Goal: Task Accomplishment & Management: Manage account settings

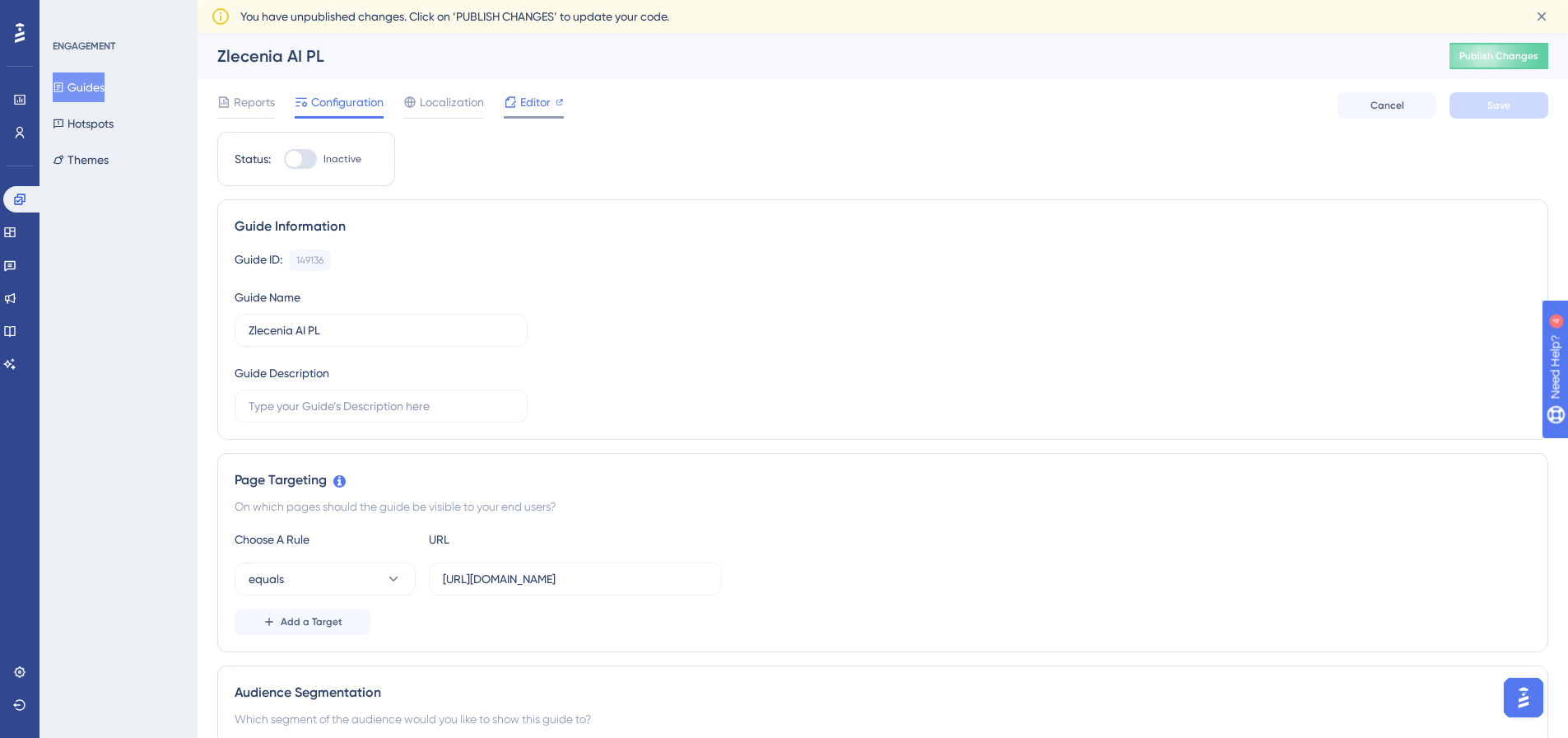
click at [530, 106] on span "Editor" at bounding box center [536, 102] width 31 height 20
click at [90, 98] on button "Guides" at bounding box center [79, 87] width 52 height 30
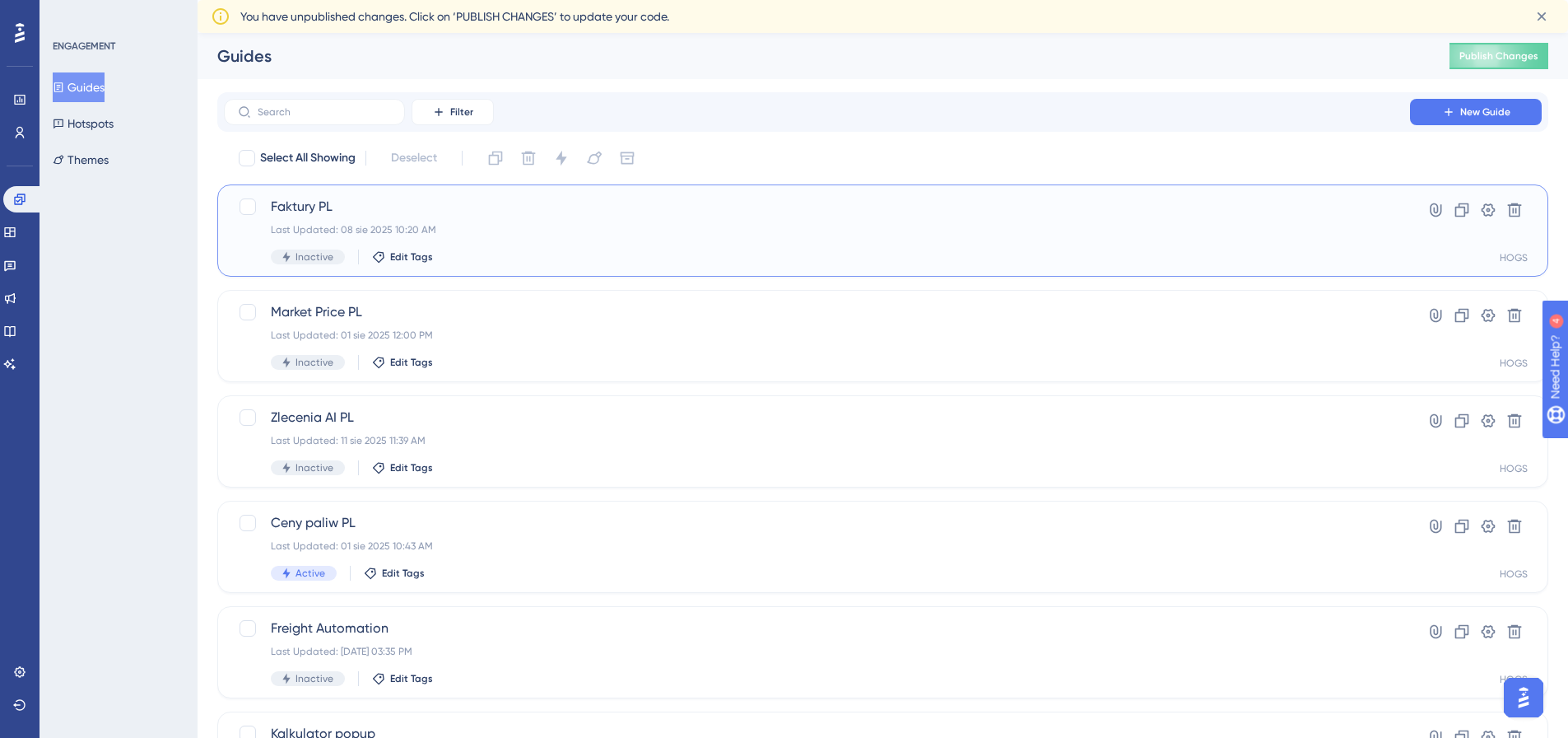
click at [527, 234] on div "Last Updated: 08 sie 2025 10:20 AM" at bounding box center [816, 230] width 1092 height 13
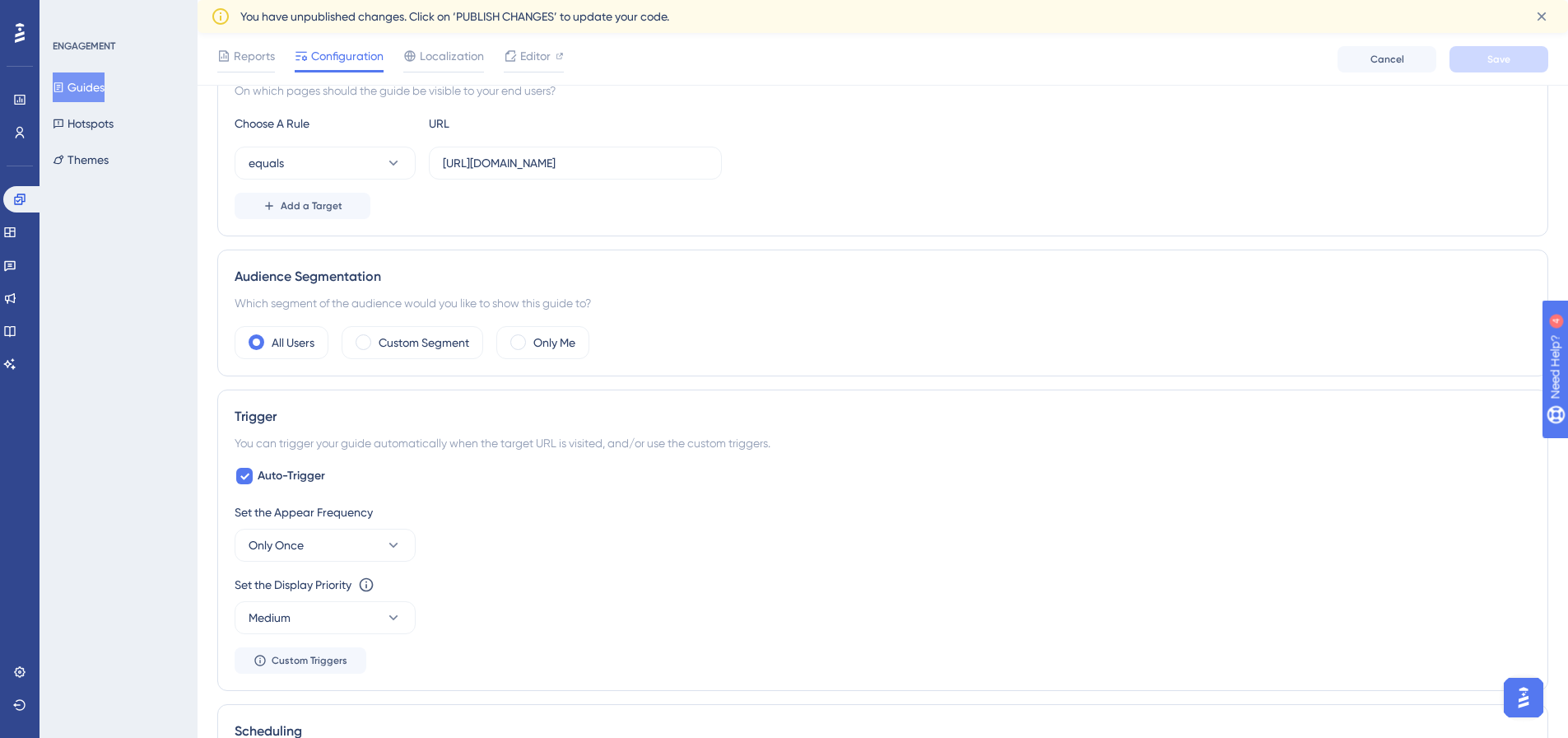
scroll to position [412, 0]
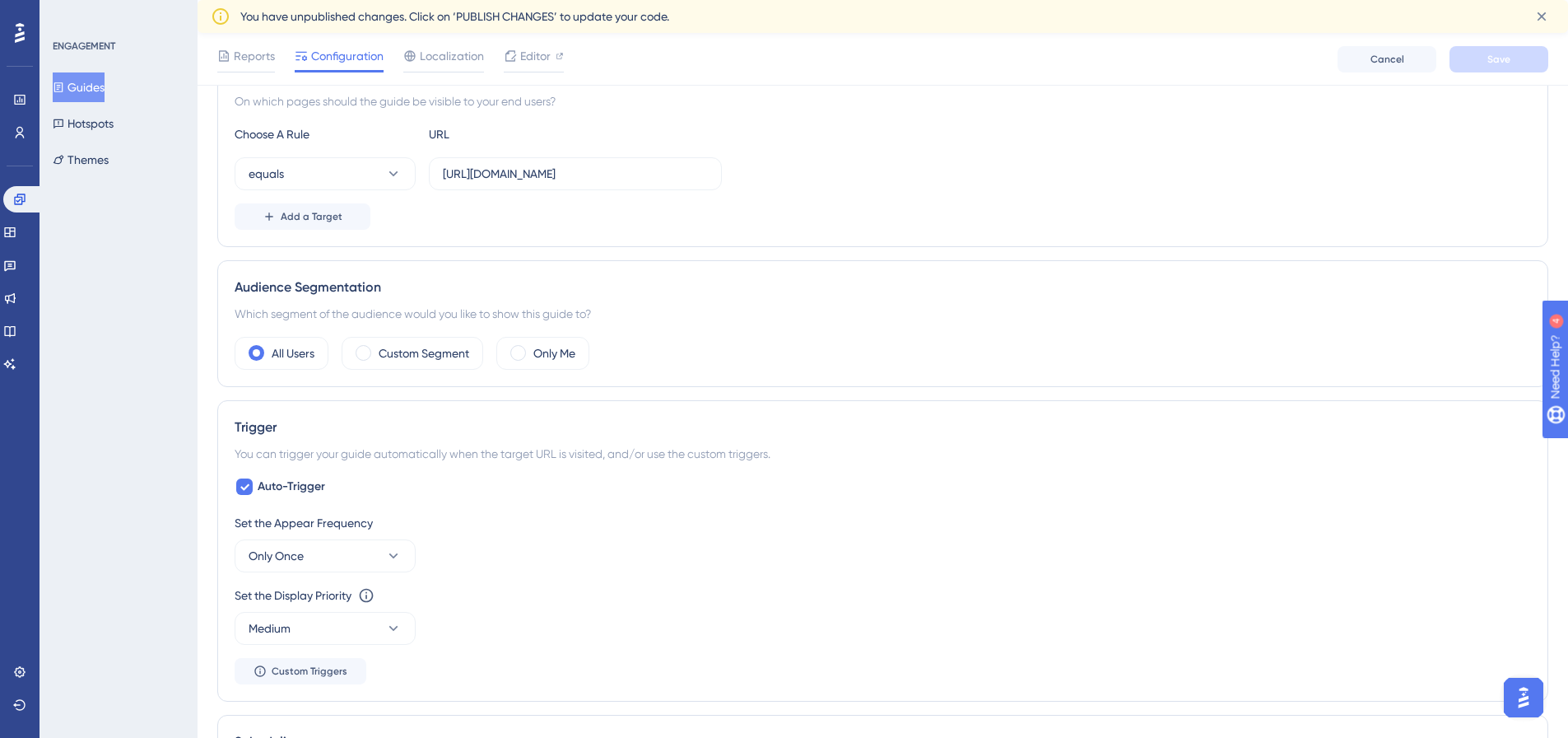
click at [64, 82] on icon at bounding box center [59, 88] width 12 height 12
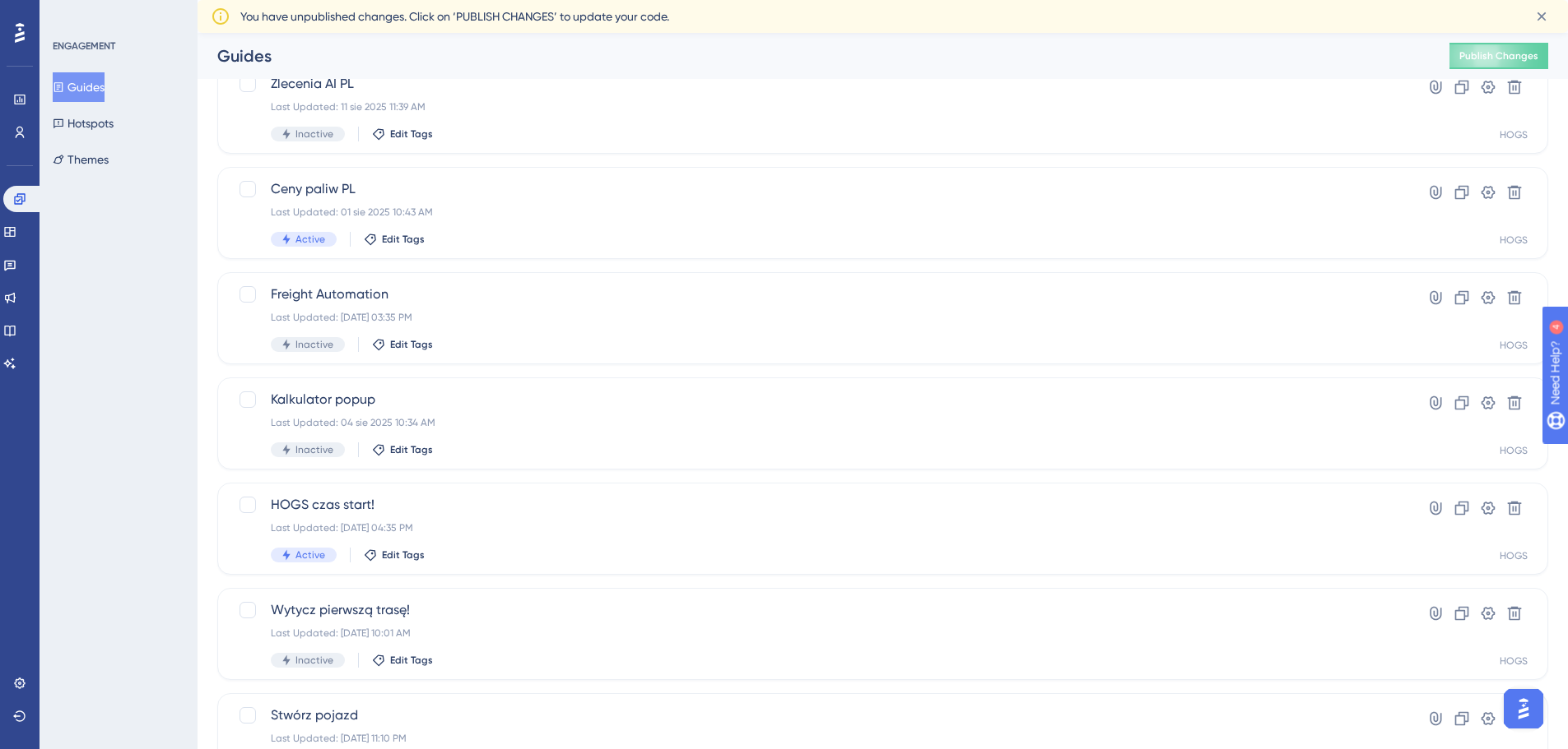
scroll to position [329, 0]
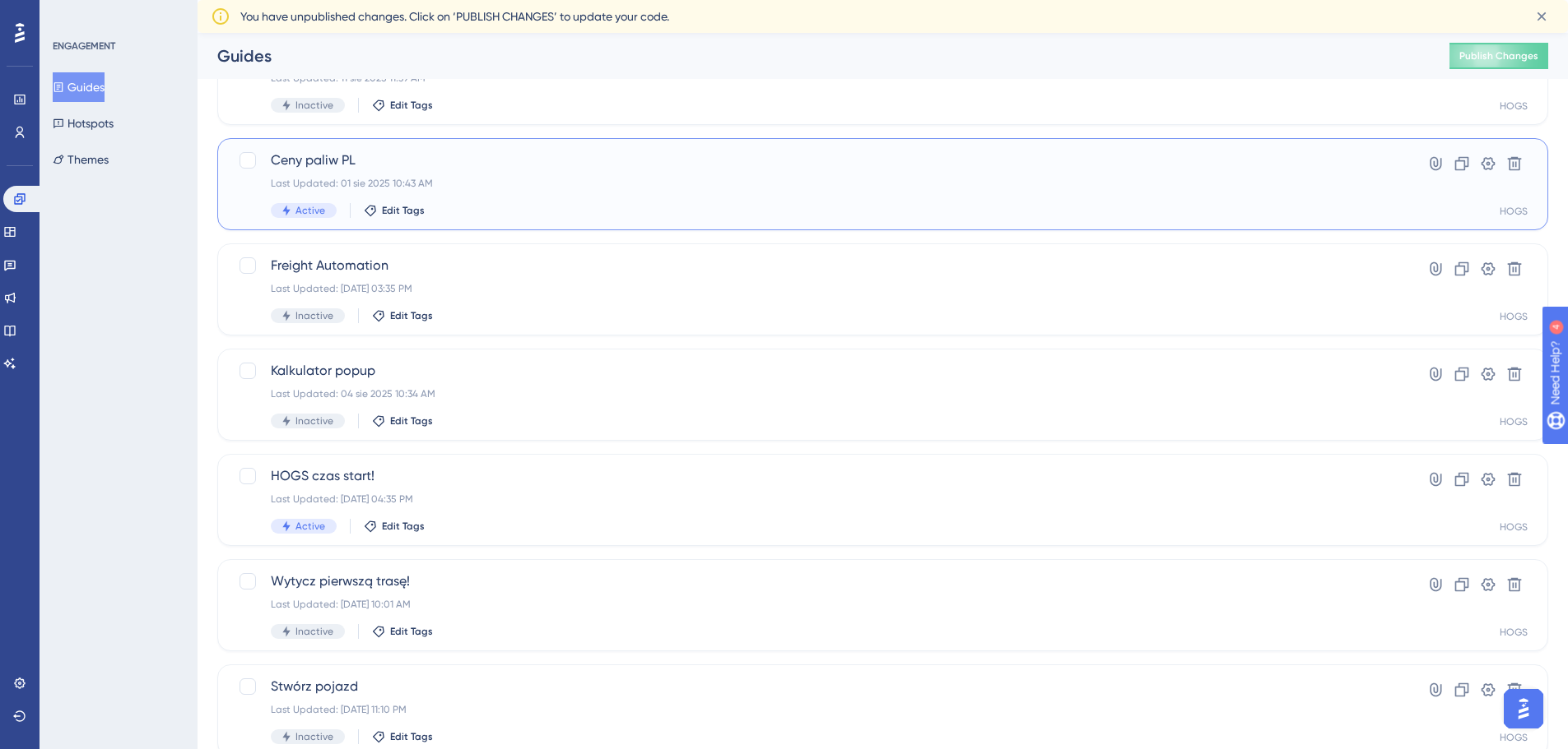
click at [620, 181] on div "Last Updated: 01 sie 2025 10:43 AM" at bounding box center [816, 184] width 1092 height 13
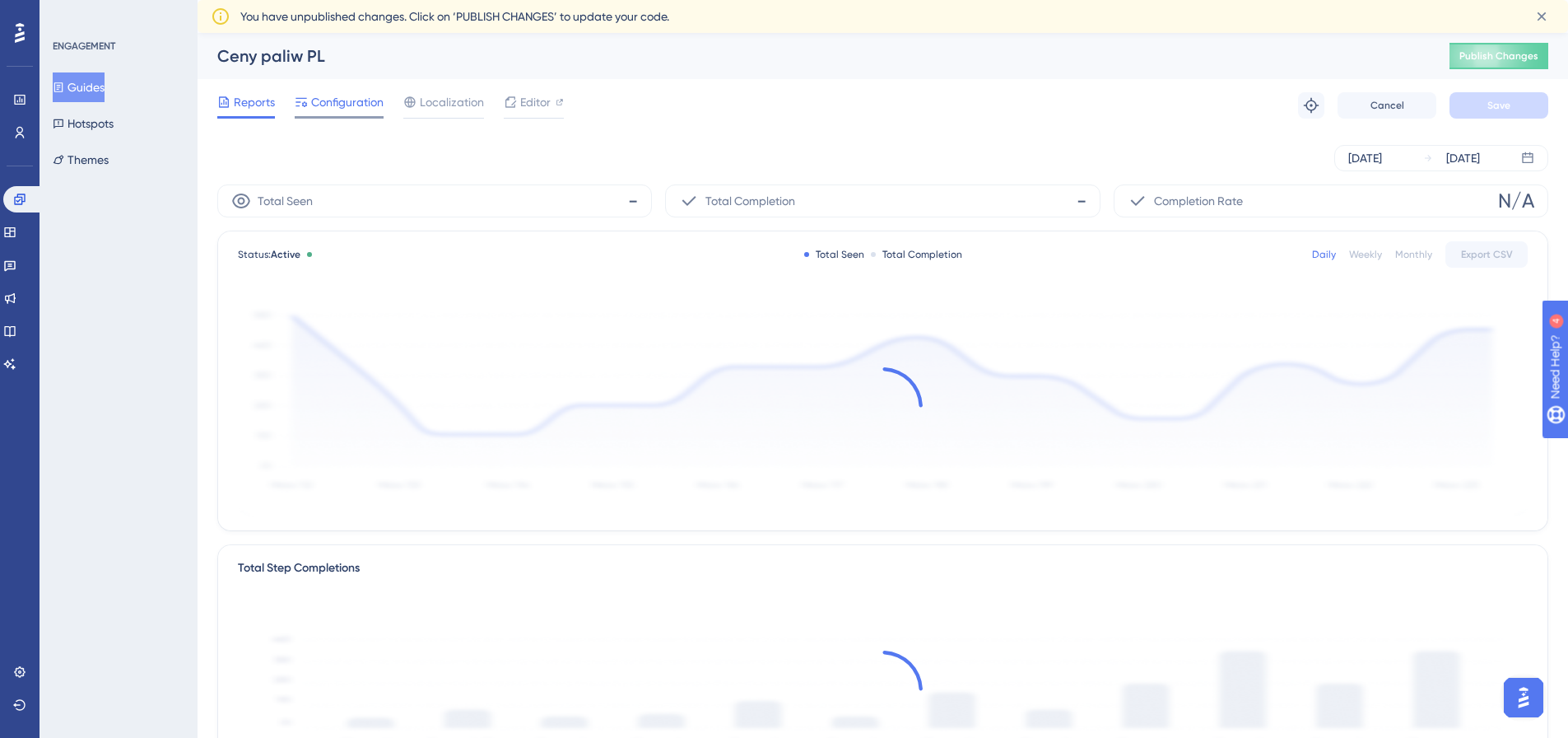
click at [351, 104] on span "Configuration" at bounding box center [346, 102] width 72 height 20
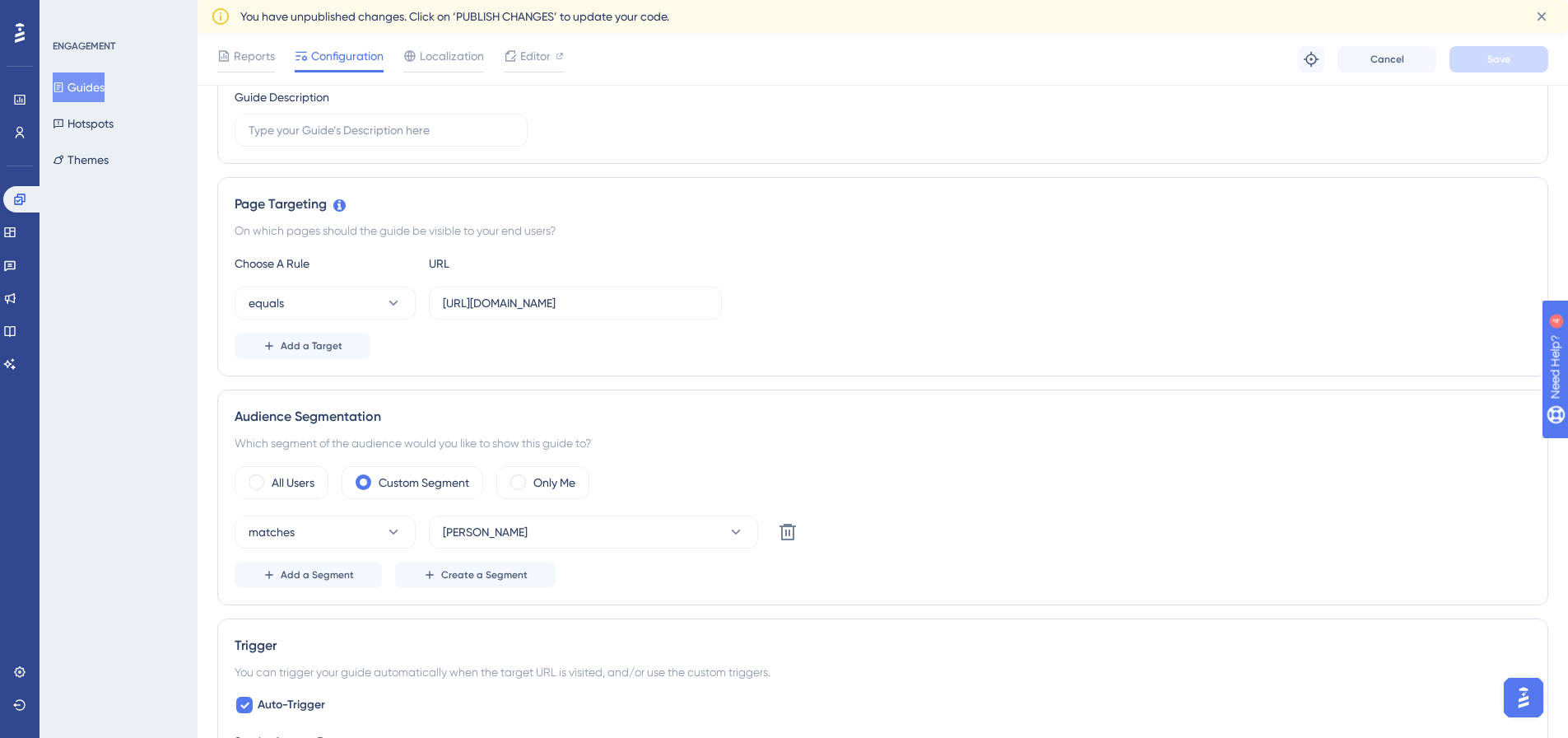
scroll to position [329, 0]
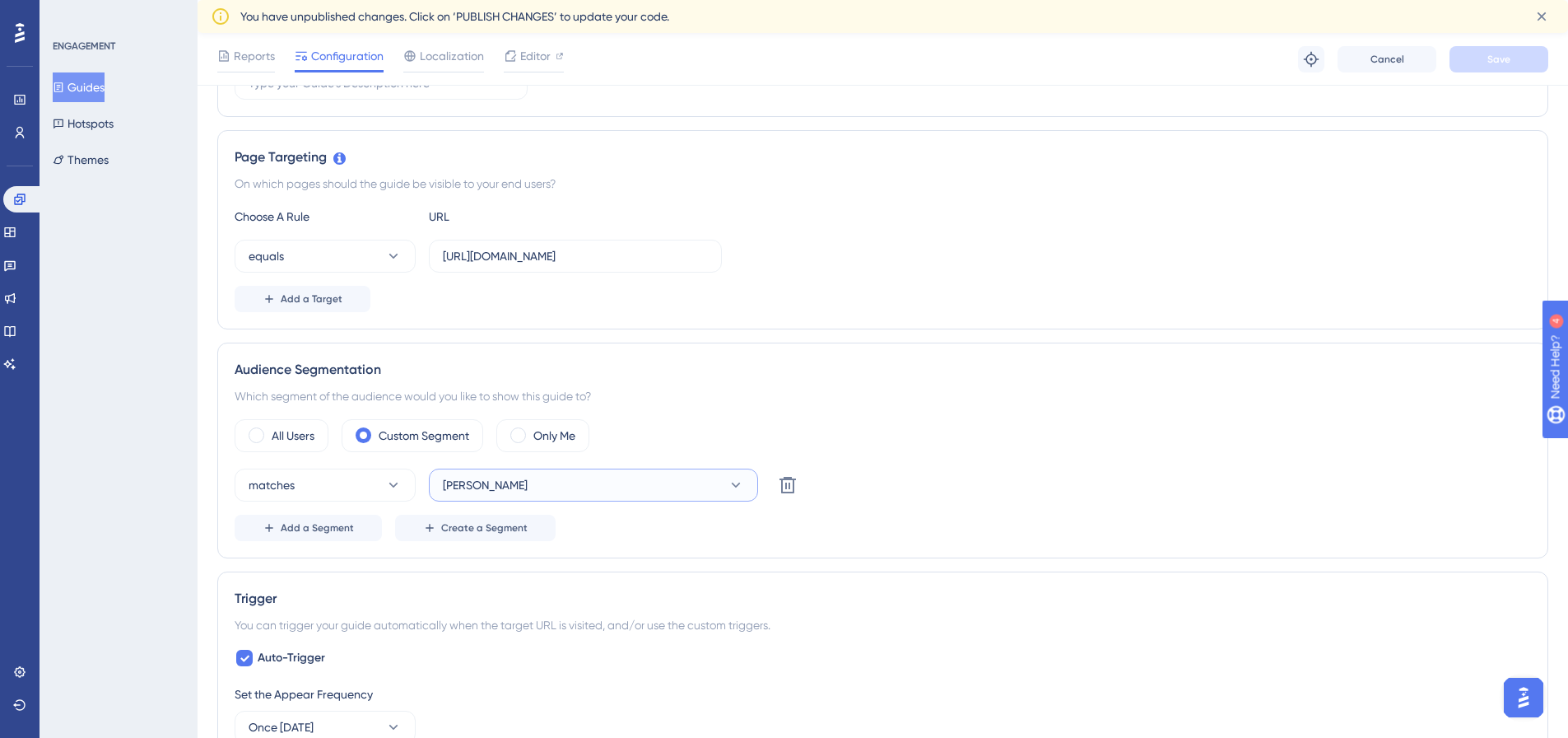
click at [701, 488] on button "[PERSON_NAME]" at bounding box center [594, 485] width 329 height 33
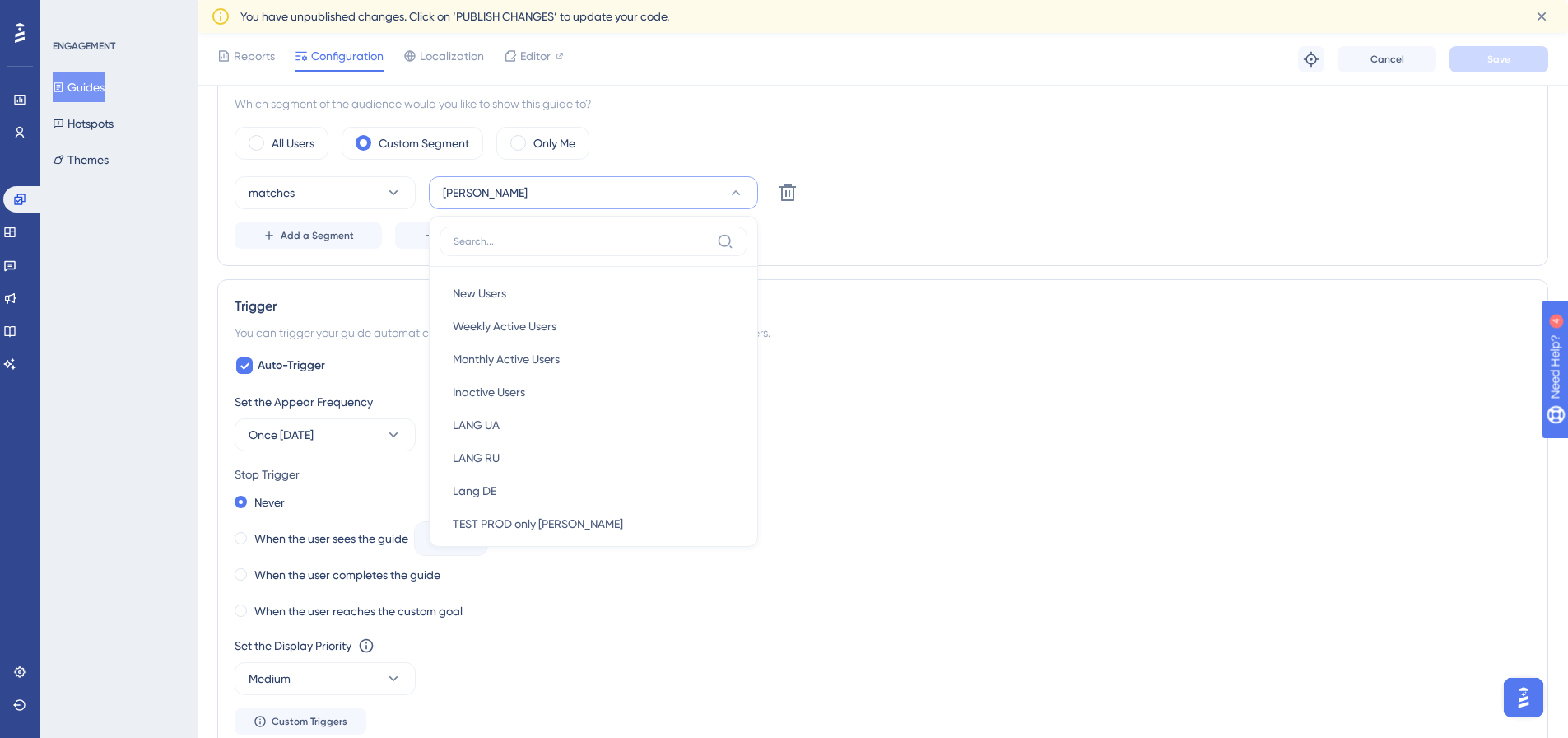
click at [1100, 151] on div "All Users Custom Segment Only Me" at bounding box center [882, 143] width 1296 height 33
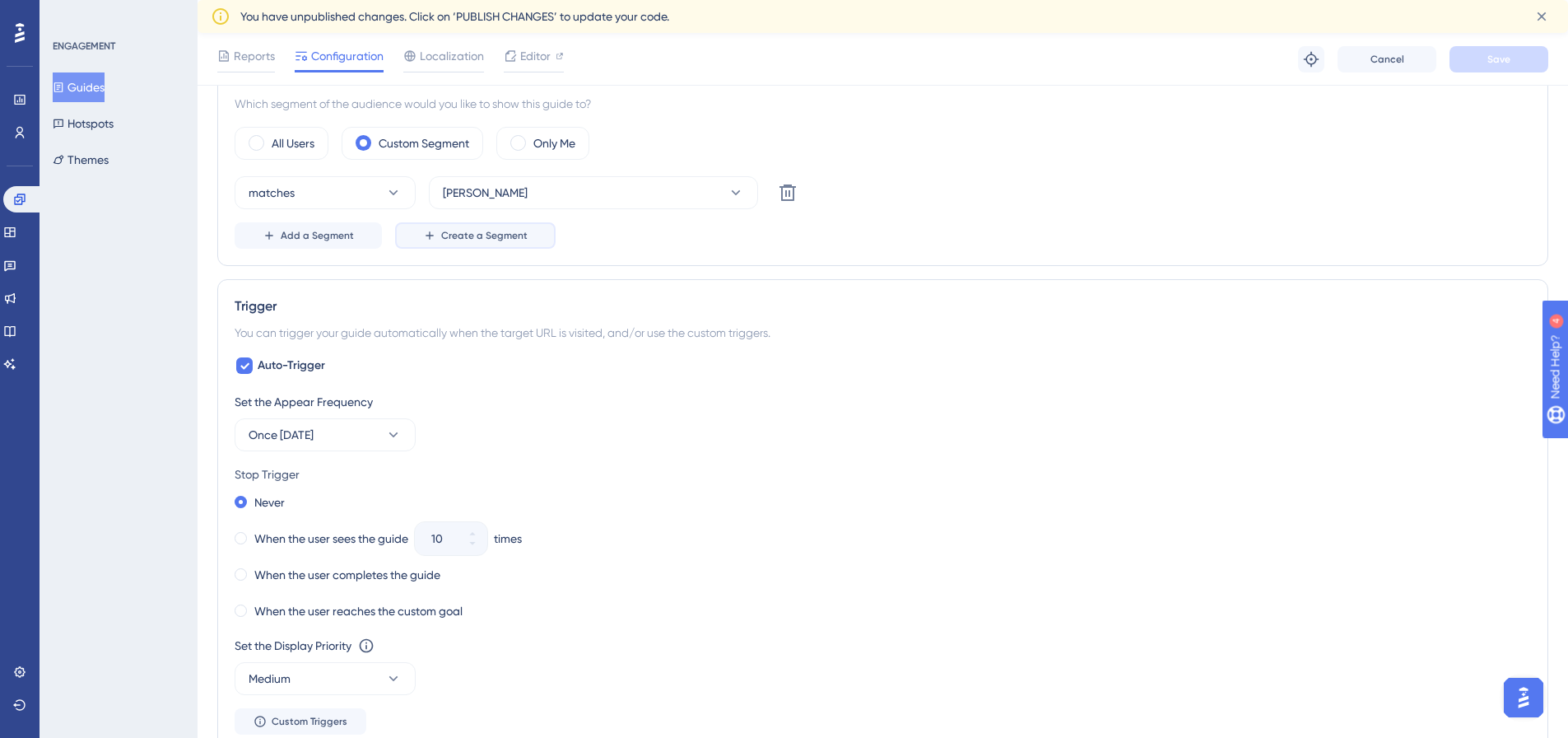
click at [482, 239] on span "Create a Segment" at bounding box center [485, 236] width 87 height 13
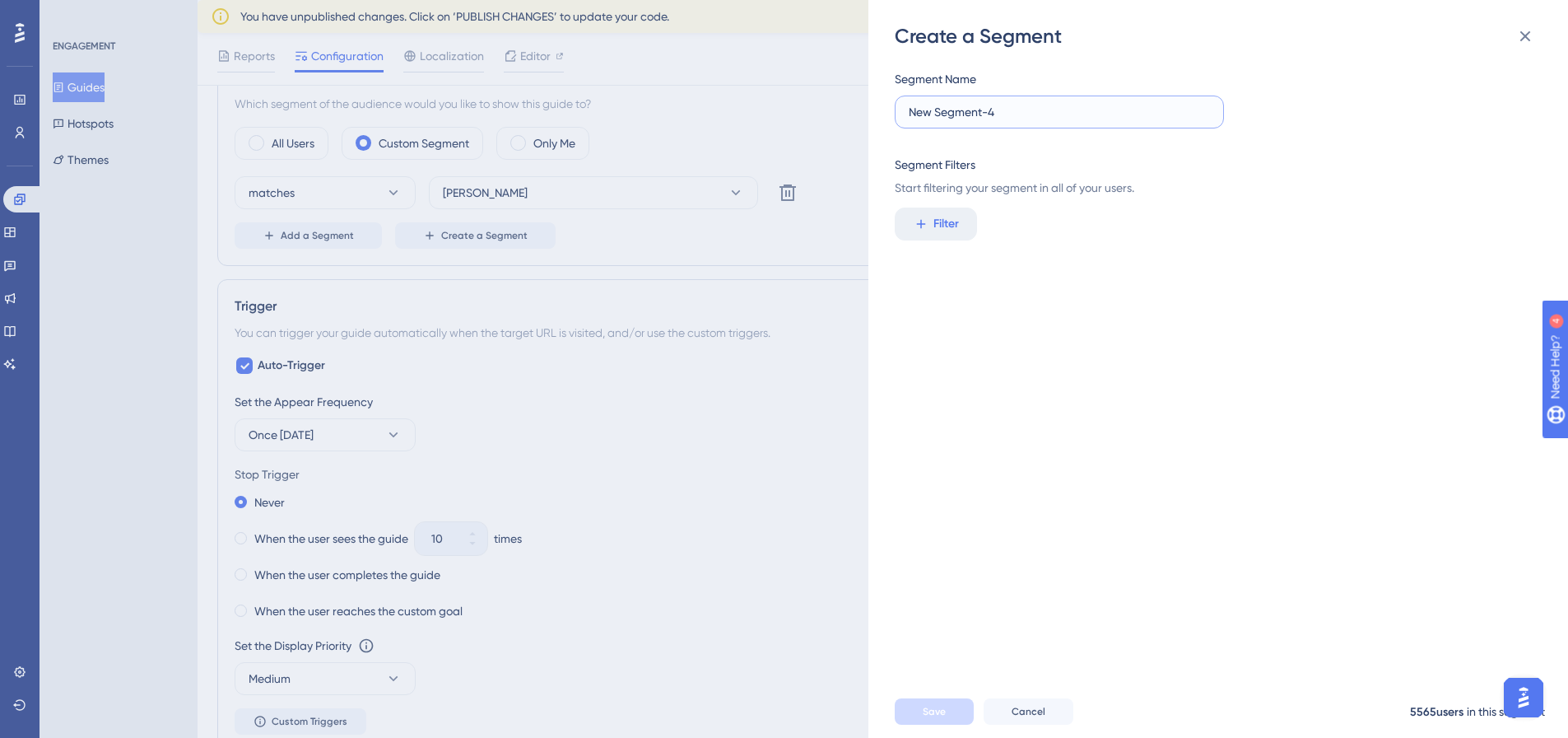
click at [1028, 106] on input "New Segment-4" at bounding box center [1059, 112] width 301 height 18
click at [937, 222] on span "Filter" at bounding box center [946, 223] width 26 height 20
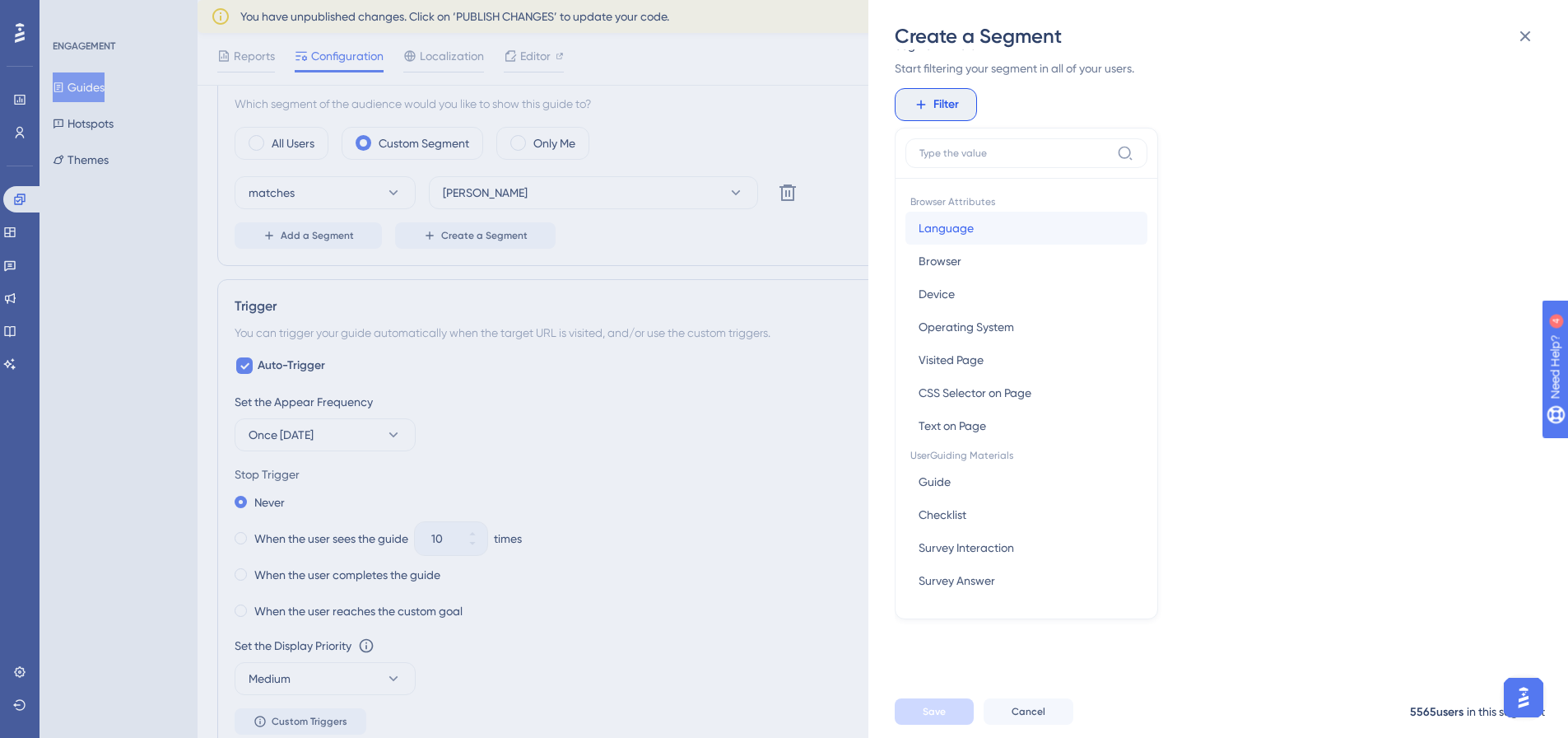
click at [980, 226] on button "Language Language" at bounding box center [1026, 228] width 242 height 33
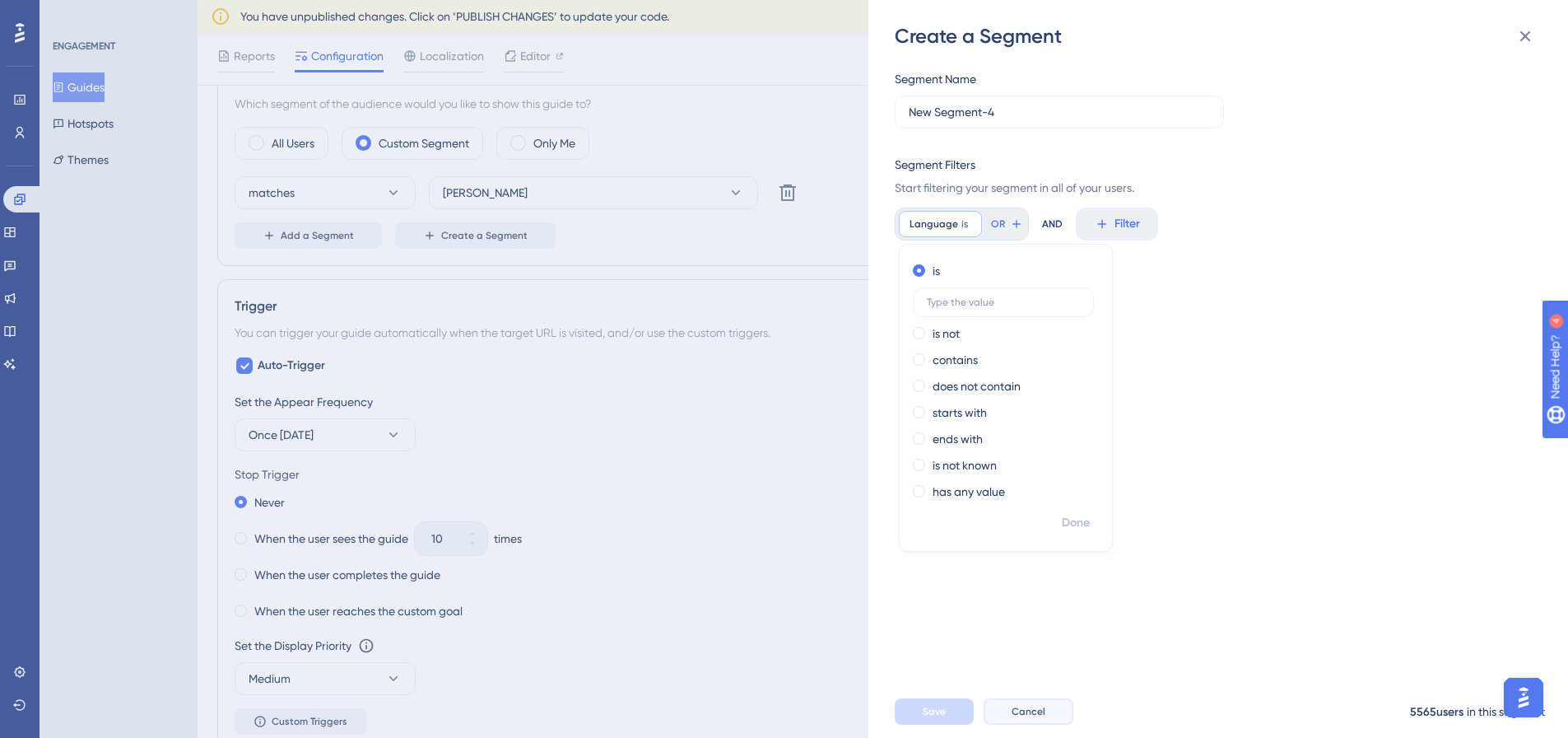
click at [1026, 718] on span "Cancel" at bounding box center [1027, 711] width 34 height 13
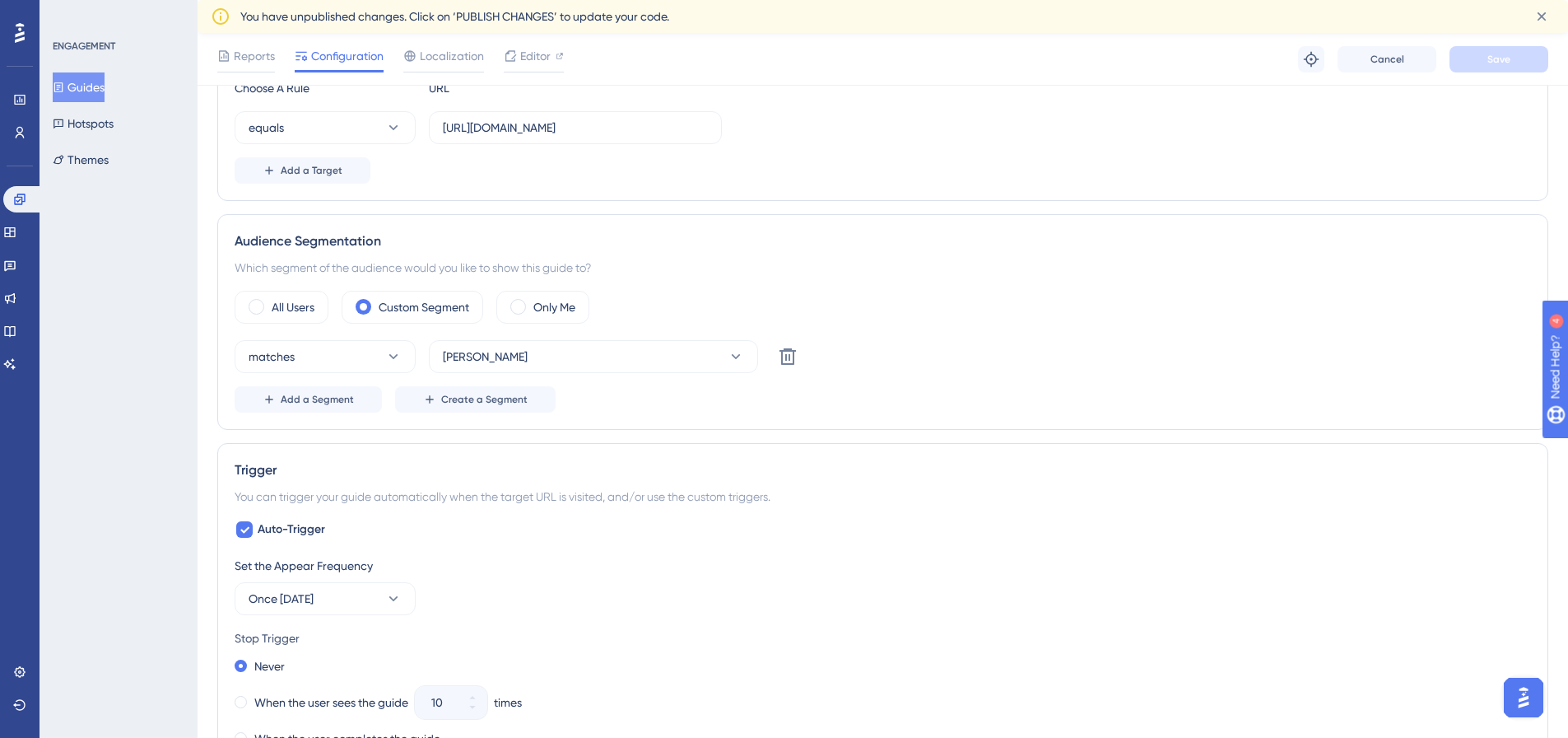
scroll to position [457, 0]
click at [335, 351] on button "matches" at bounding box center [325, 357] width 181 height 33
click at [105, 87] on button "Guides" at bounding box center [79, 87] width 52 height 30
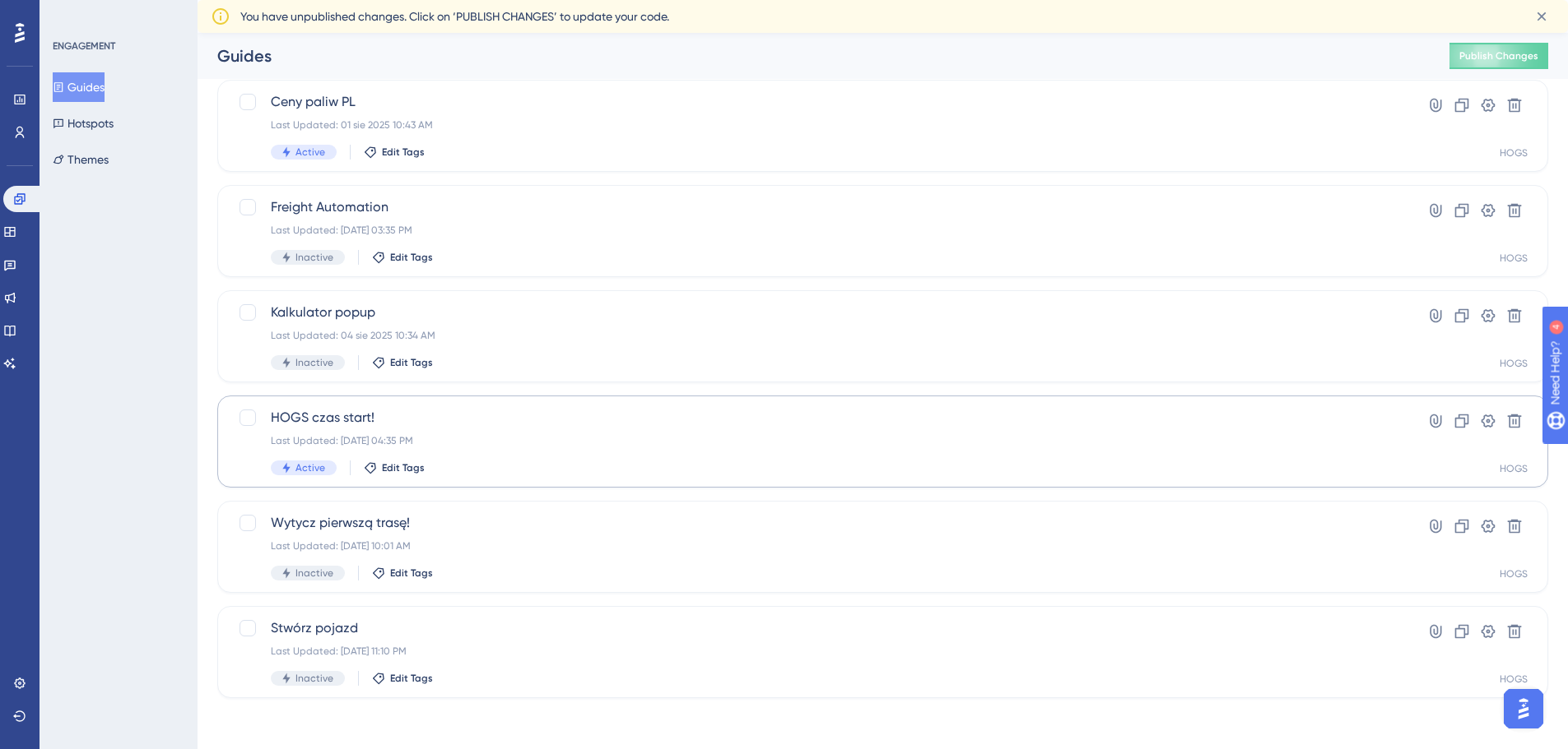
scroll to position [389, 0]
click at [569, 434] on div "Last Updated: [DATE] 04:35 PM" at bounding box center [816, 439] width 1092 height 13
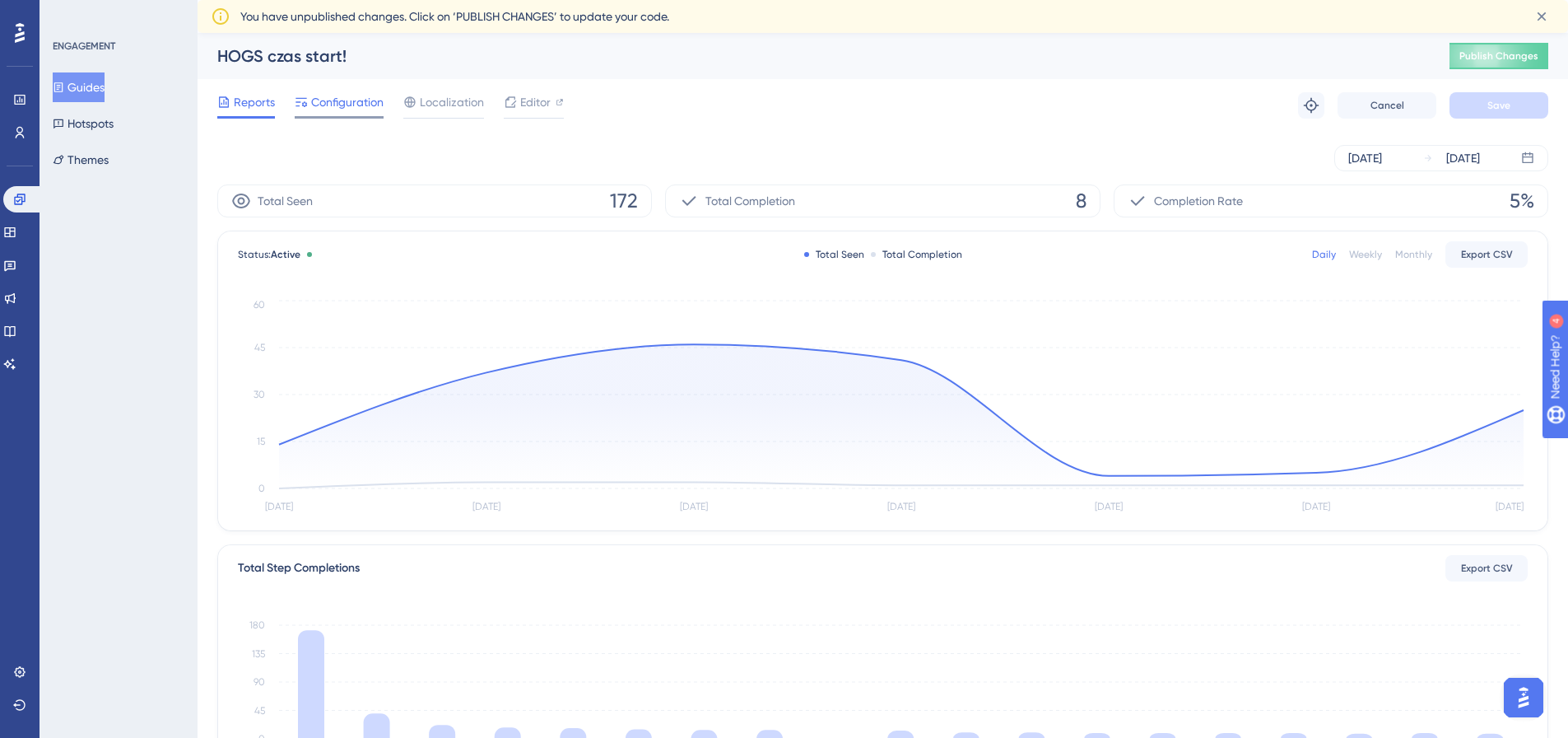
click at [341, 103] on span "Configuration" at bounding box center [346, 102] width 72 height 20
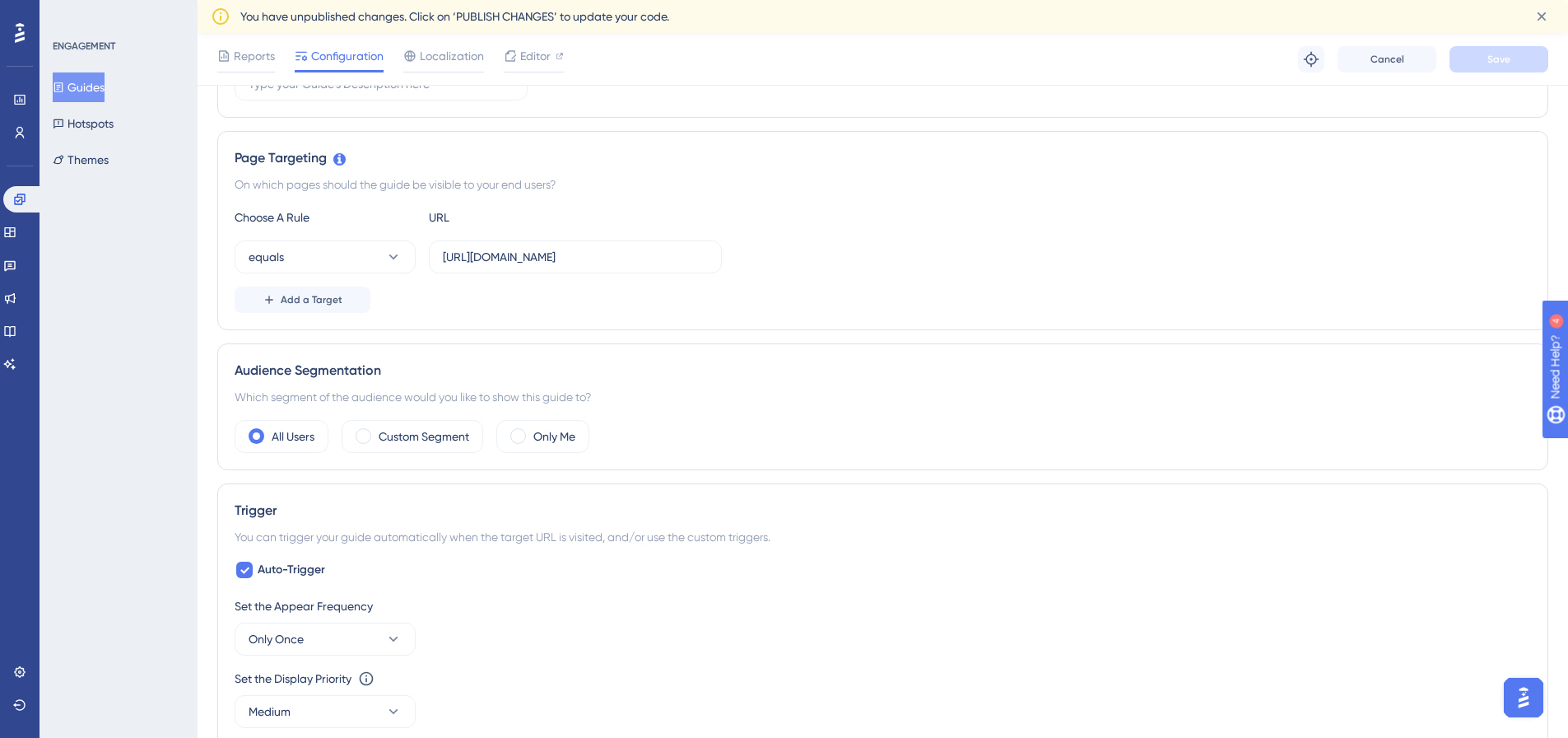
scroll to position [329, 0]
click at [359, 445] on div "Custom Segment" at bounding box center [412, 435] width 141 height 33
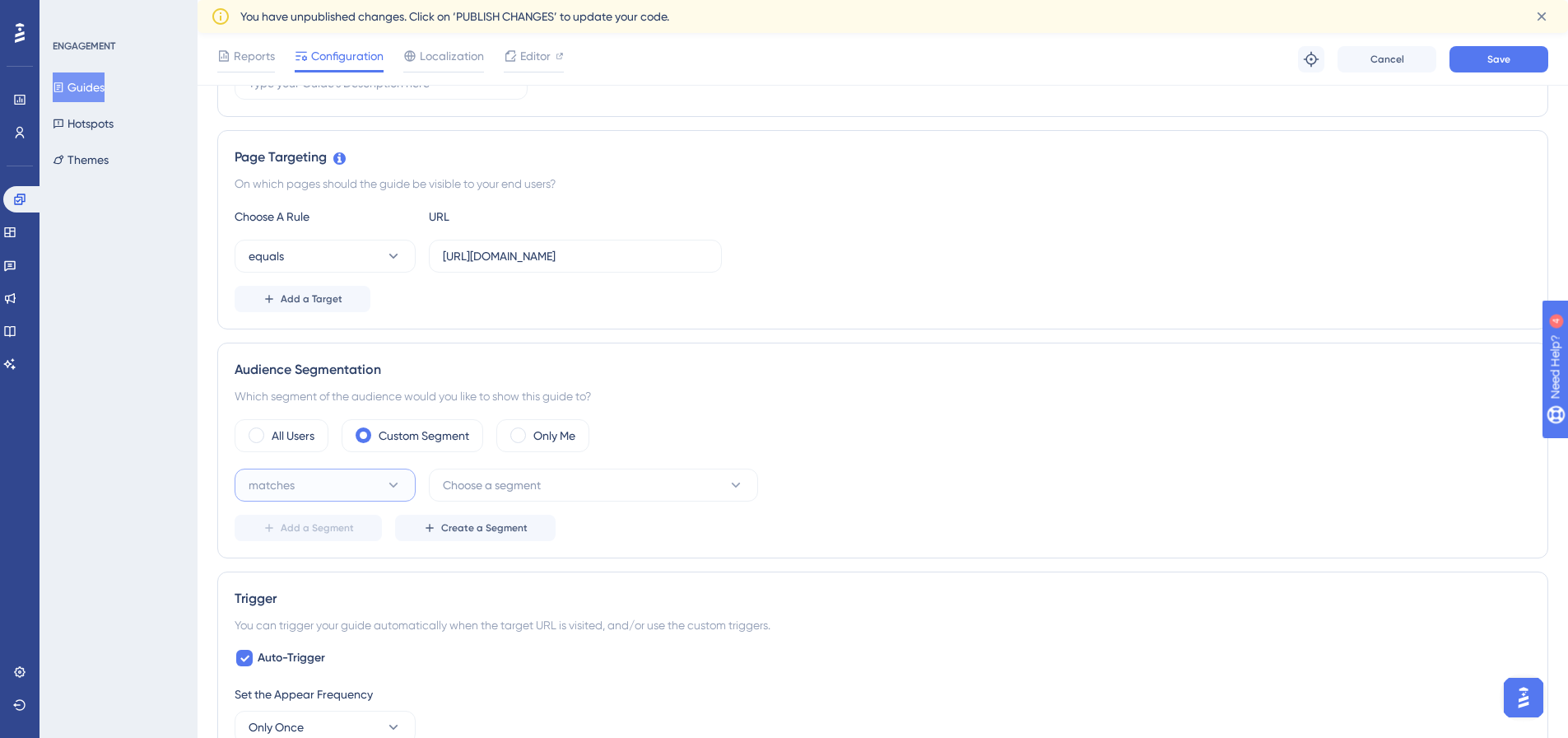
click at [311, 483] on button "matches" at bounding box center [325, 485] width 181 height 33
click at [322, 525] on div "matches matches" at bounding box center [325, 535] width 134 height 33
click at [527, 485] on span "Choose a segment" at bounding box center [492, 485] width 98 height 20
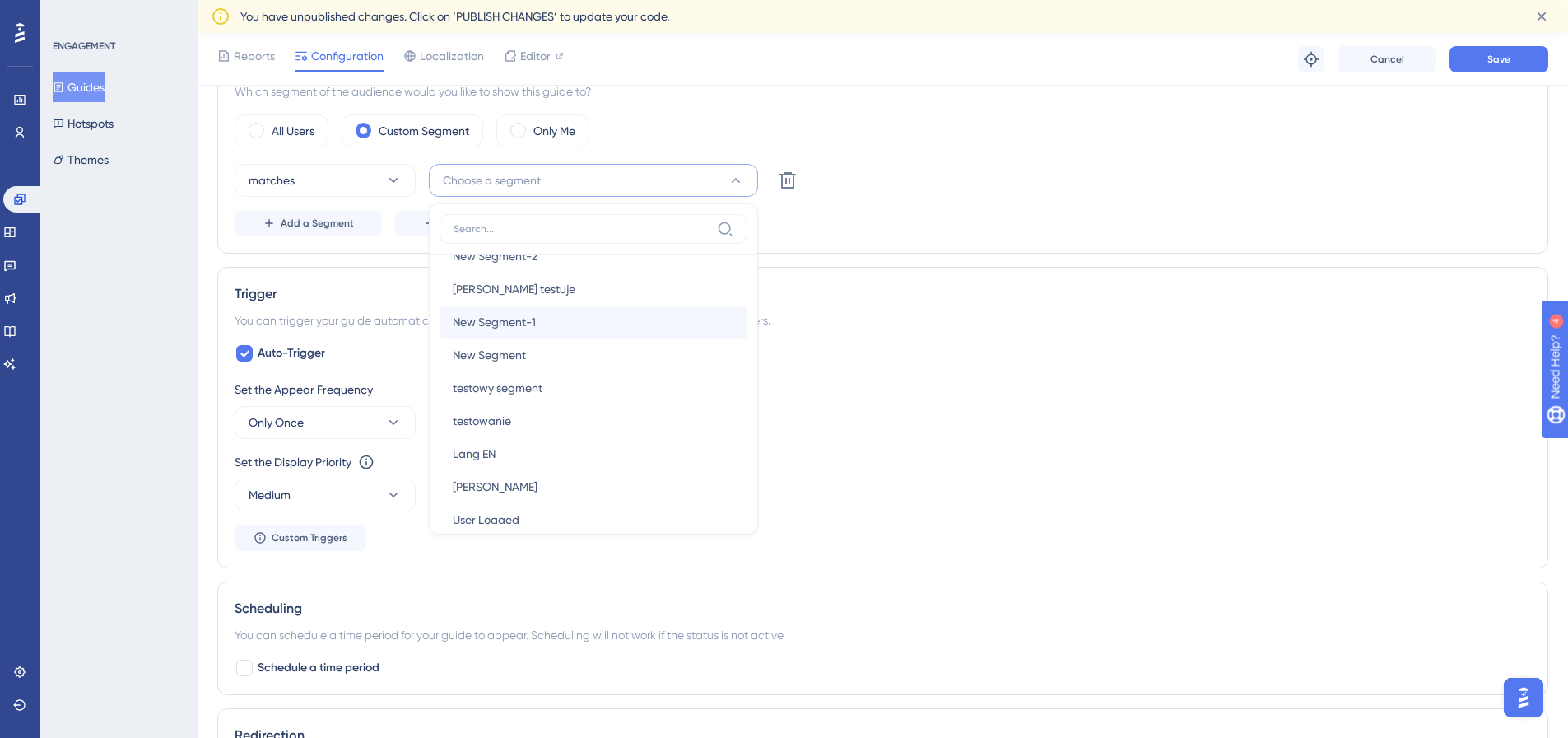
scroll to position [376, 0]
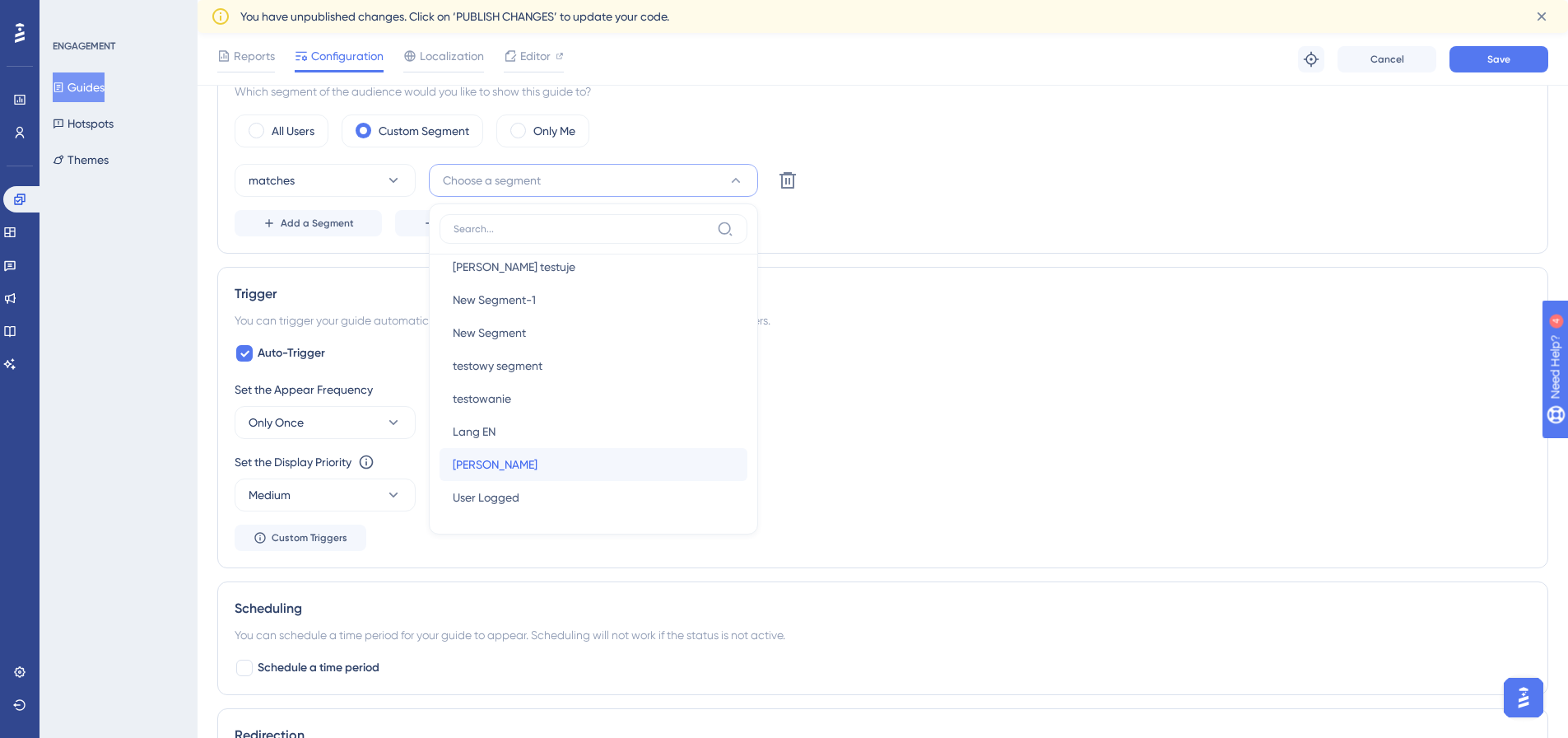
click at [471, 466] on span "[PERSON_NAME]" at bounding box center [495, 464] width 85 height 20
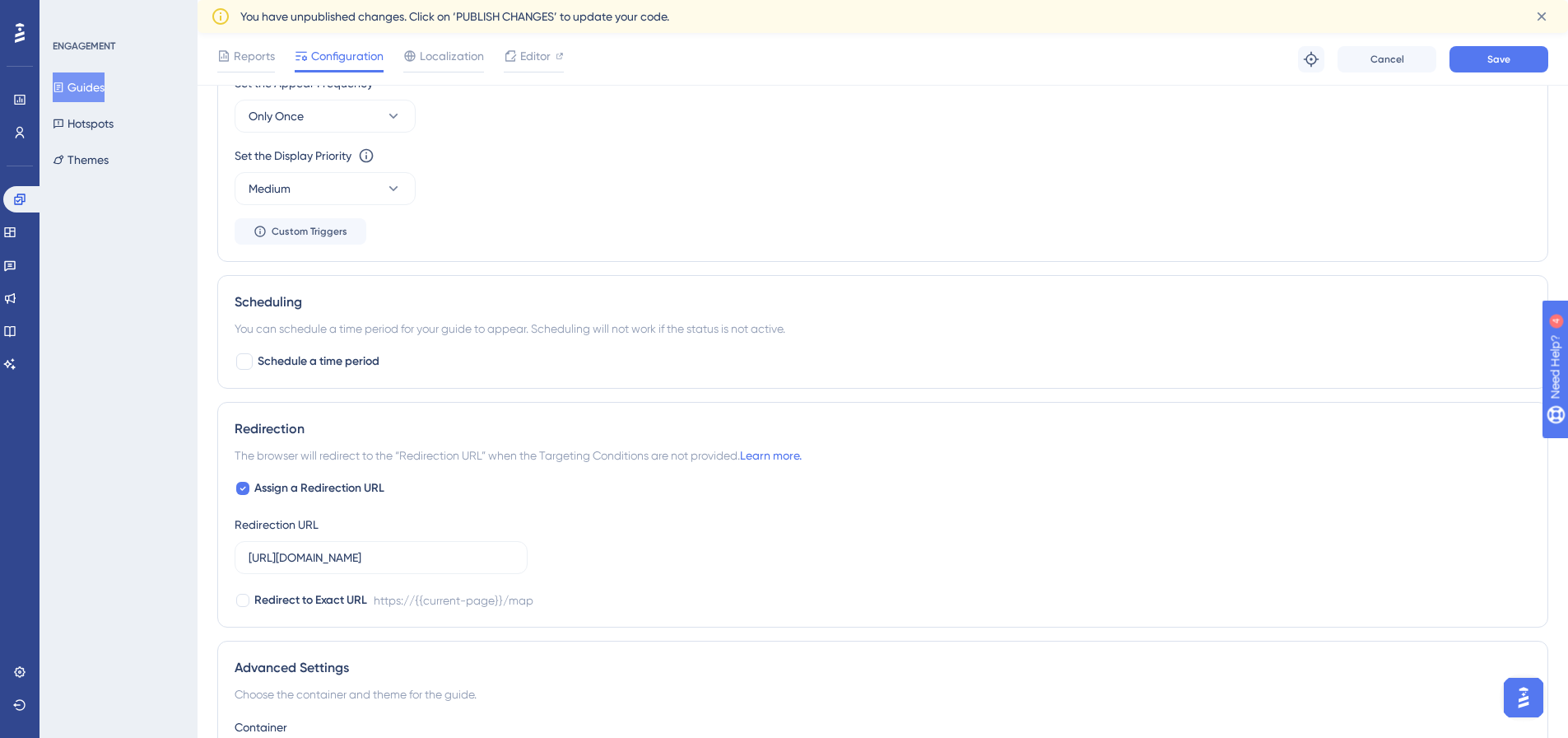
scroll to position [1137, 0]
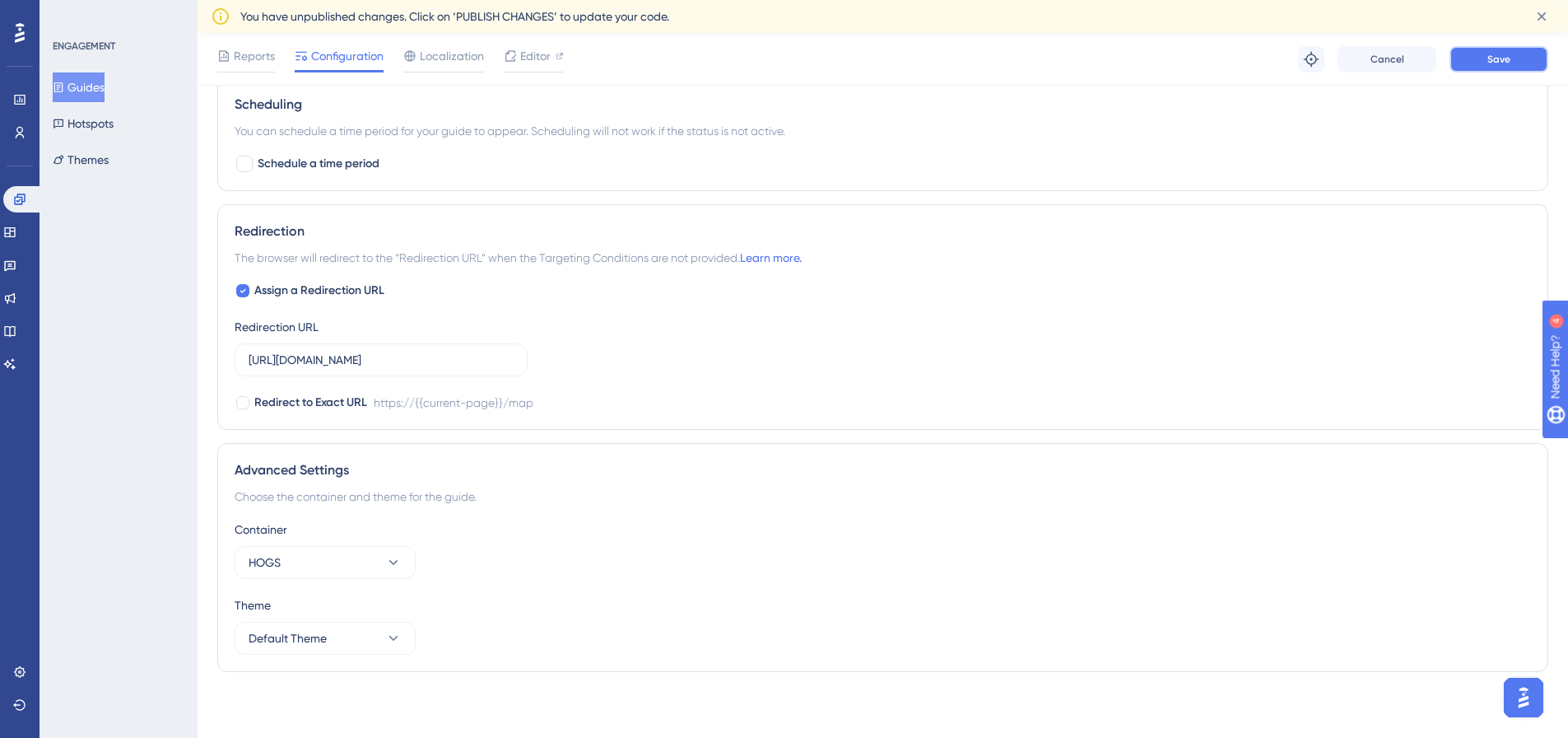
click at [1496, 62] on span "Save" at bounding box center [1499, 60] width 23 height 13
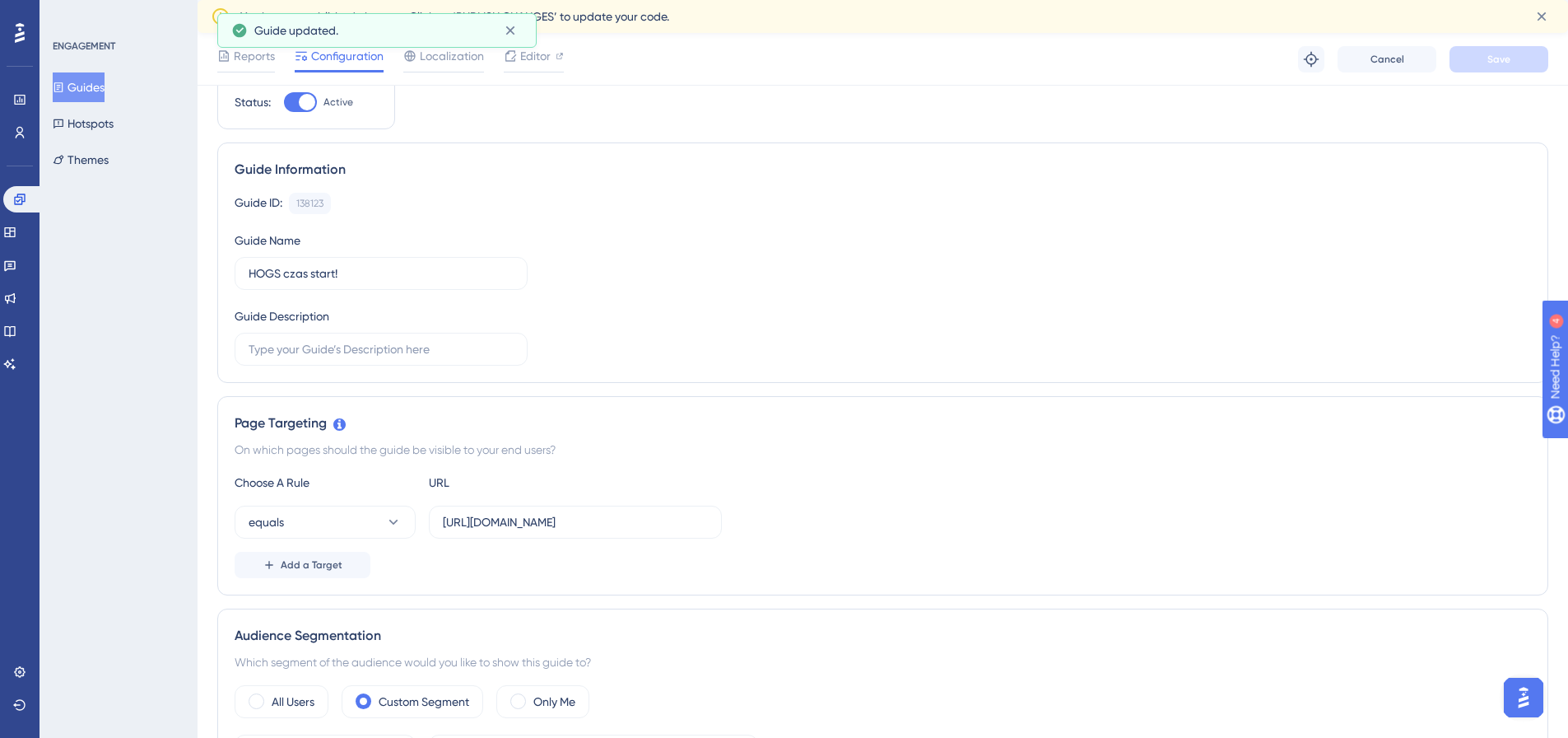
scroll to position [0, 0]
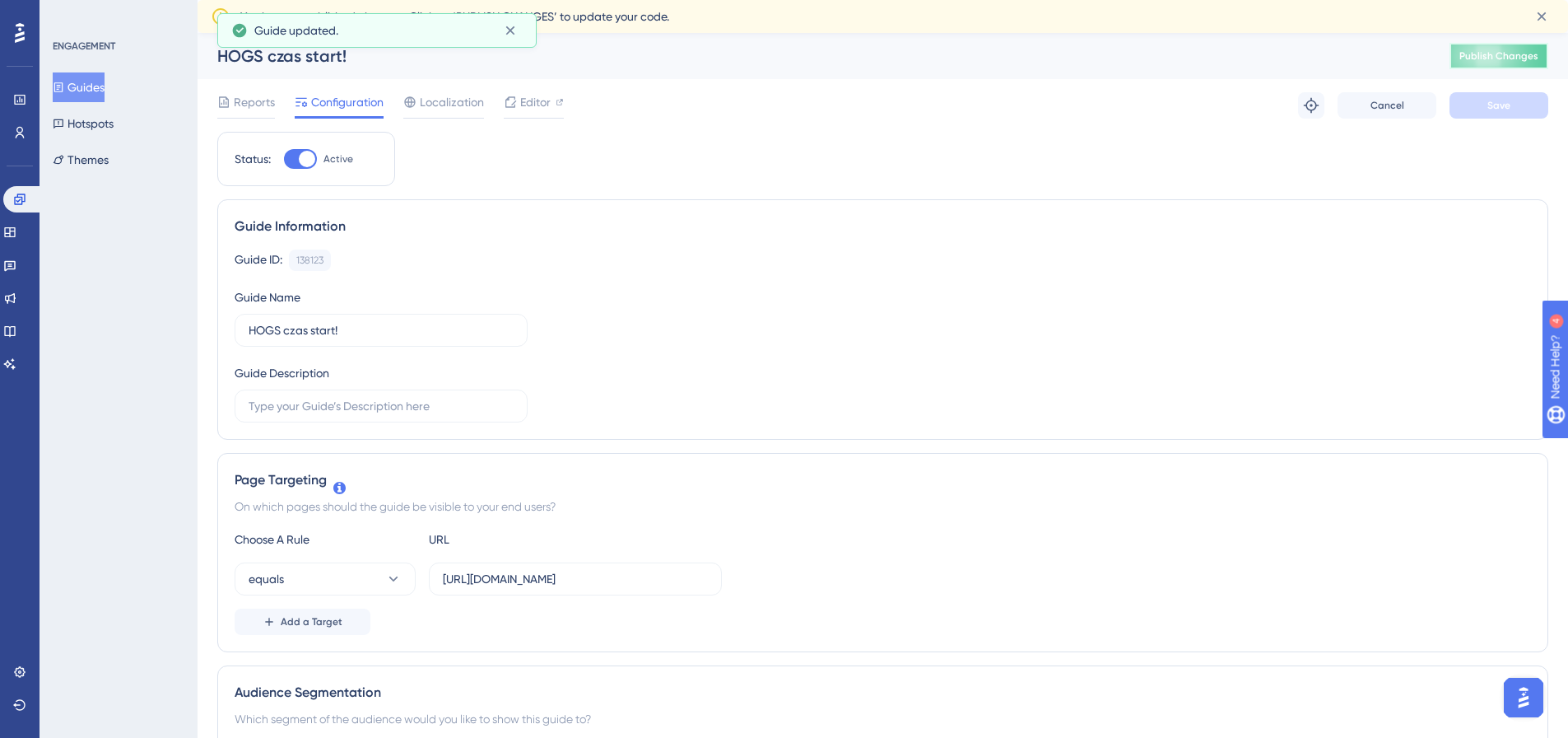
click at [1505, 50] on span "Publish Changes" at bounding box center [1499, 56] width 79 height 13
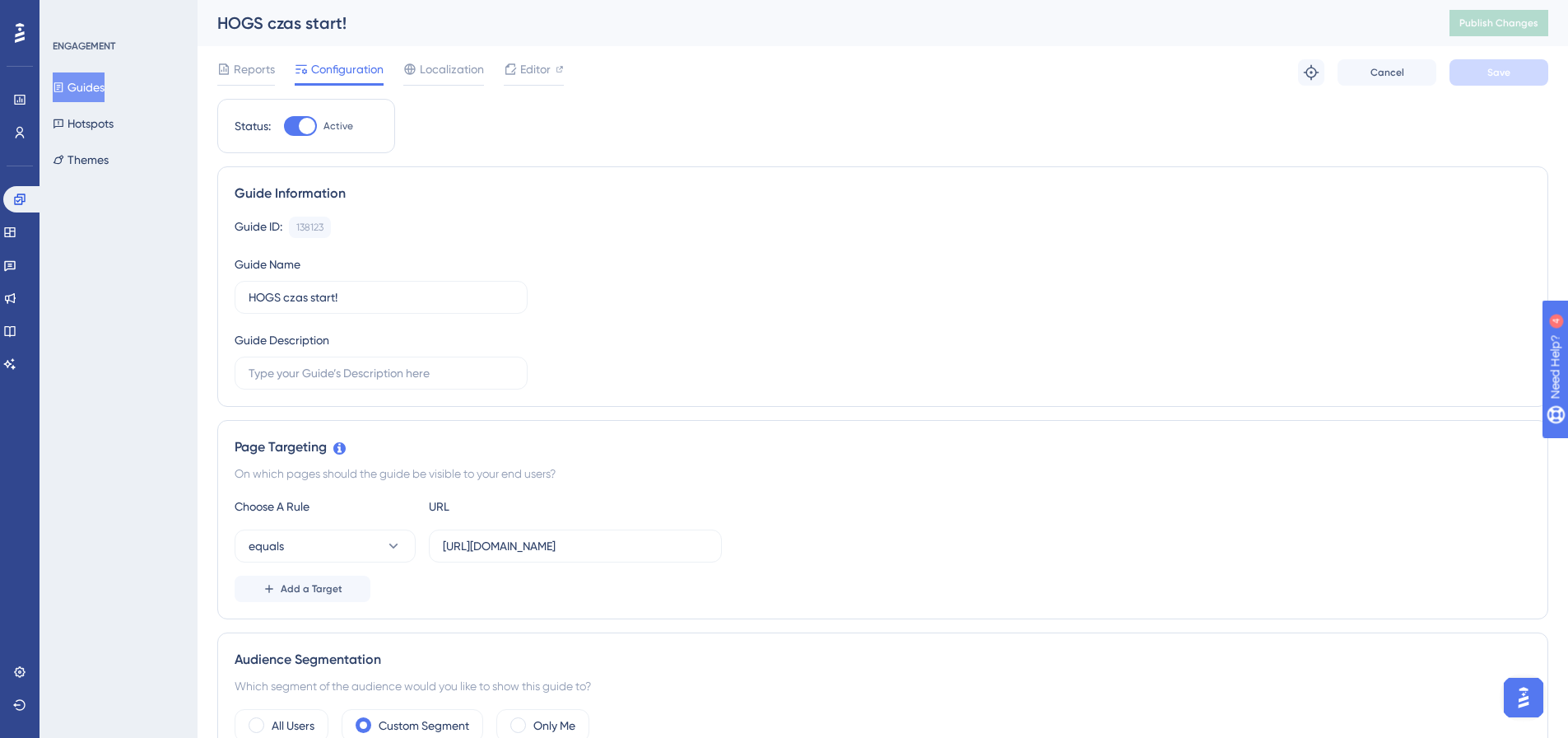
click at [79, 82] on button "Guides" at bounding box center [79, 87] width 52 height 30
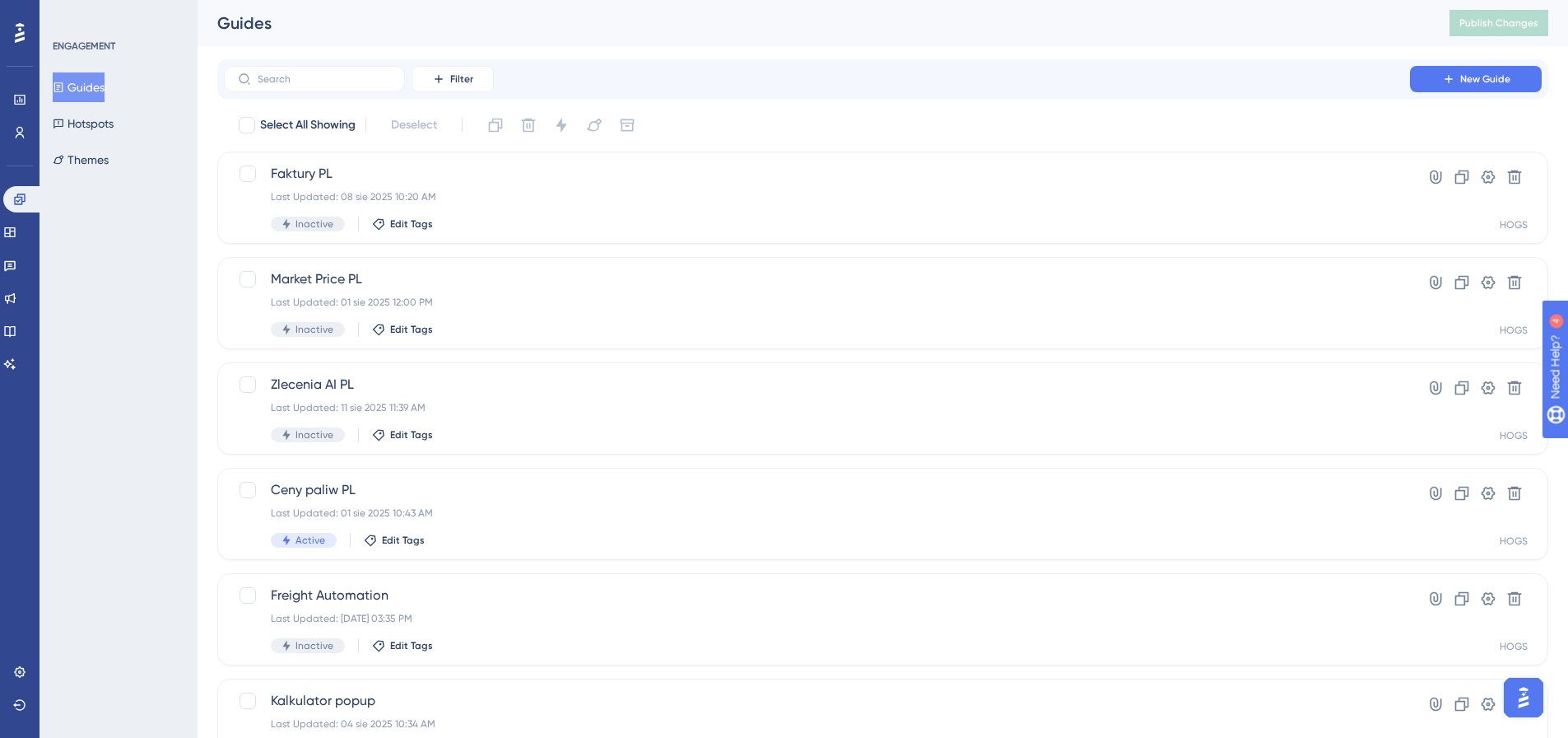
click at [349, 142] on div "Select All Showing Deselect Faktury PL Last Updated: 08 sie 2025 10:20 AM Inact…" at bounding box center [882, 598] width 1330 height 975
